Goal: Task Accomplishment & Management: Complete application form

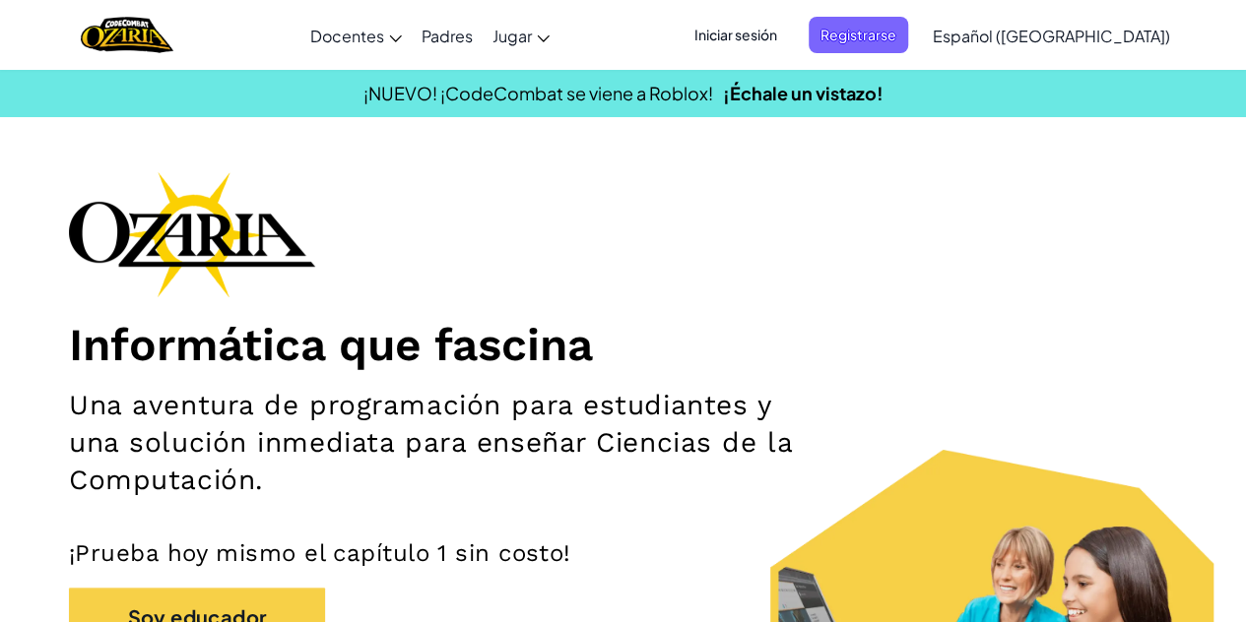
click at [789, 42] on span "Iniciar sesión" at bounding box center [735, 35] width 106 height 36
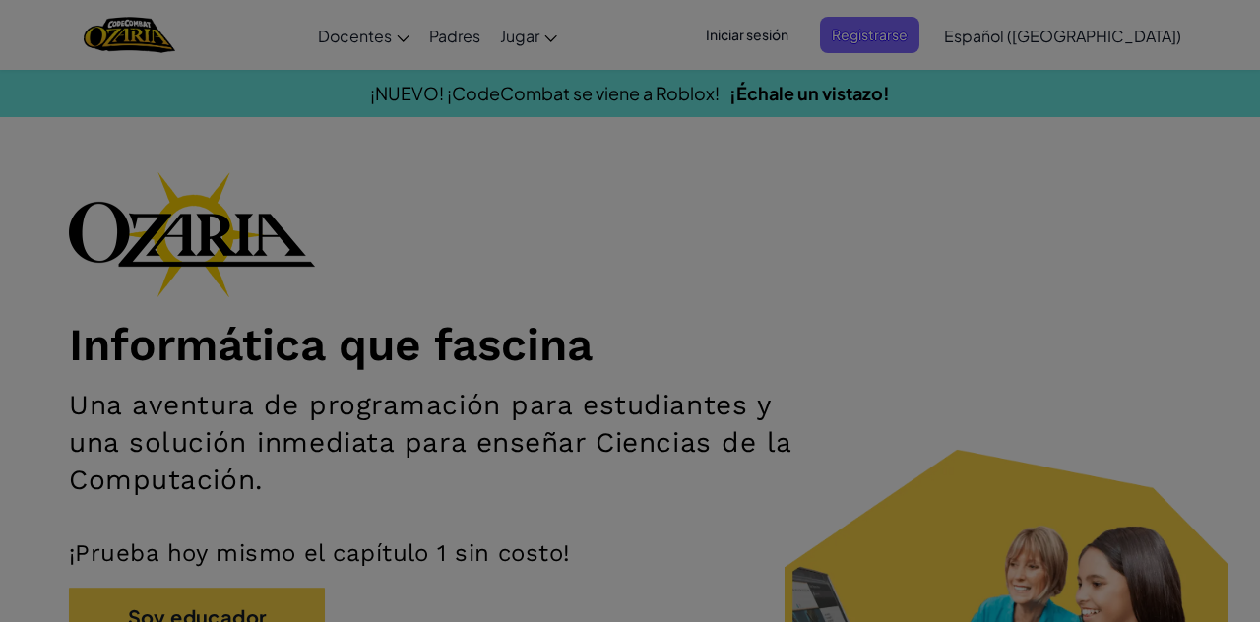
click at [793, 39] on div "Ingresa a [DOMAIN_NAME] ClassLink o Error desconocido. Email o Nombre de usuari…" at bounding box center [630, 164] width 591 height 587
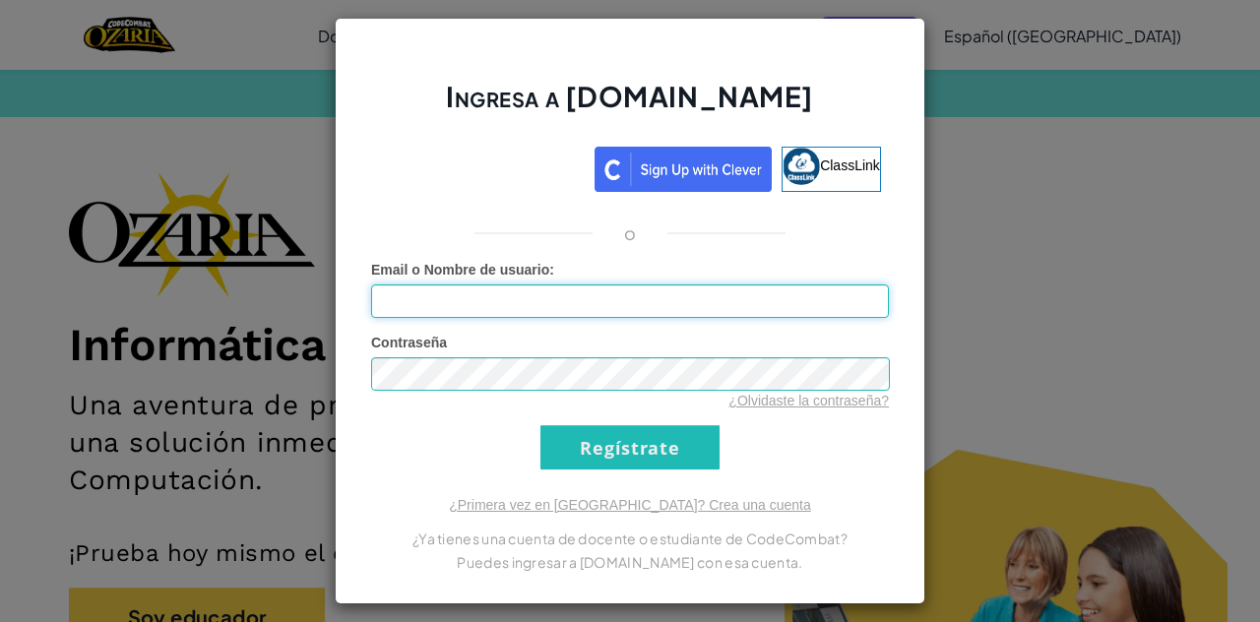
click at [614, 302] on input "Email o Nombre de usuario :" at bounding box center [630, 301] width 518 height 33
type input "[EMAIL_ADDRESS][DOMAIN_NAME]"
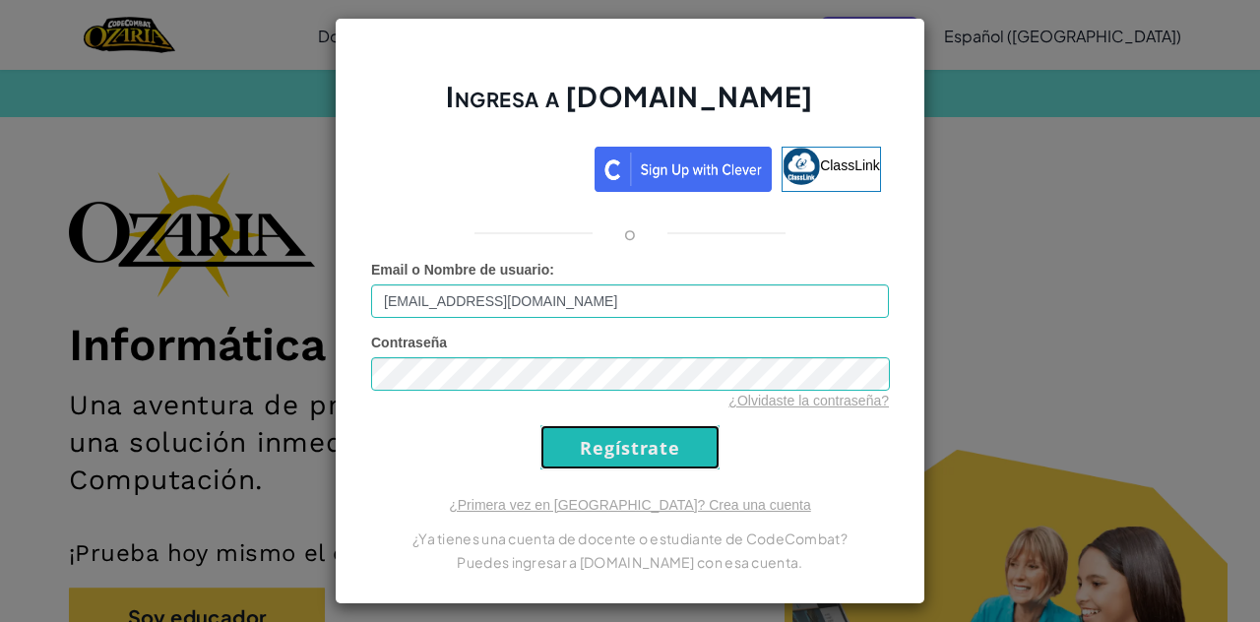
click at [654, 458] on input "Regístrate" at bounding box center [630, 447] width 179 height 44
